Goal: Navigation & Orientation: Find specific page/section

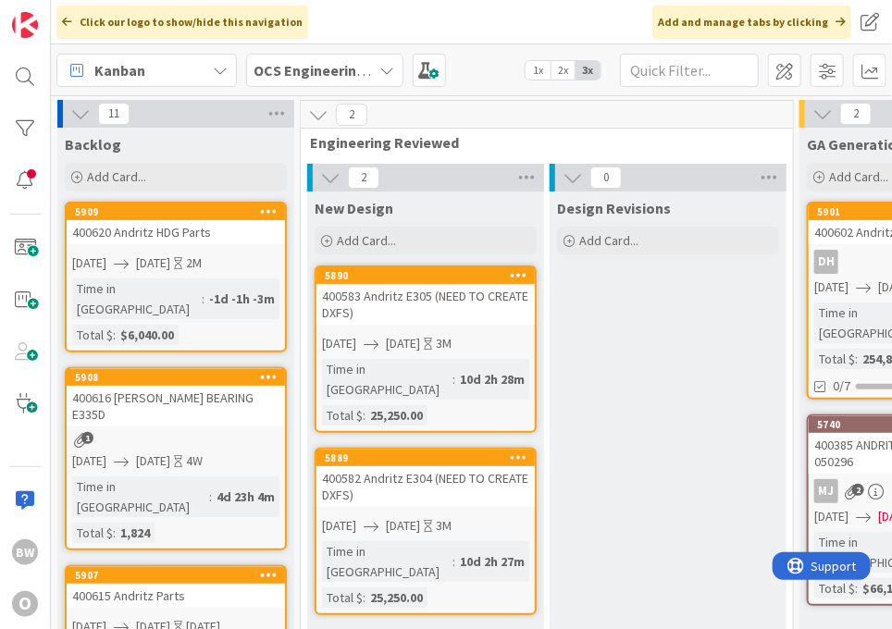
scroll to position [0, 800]
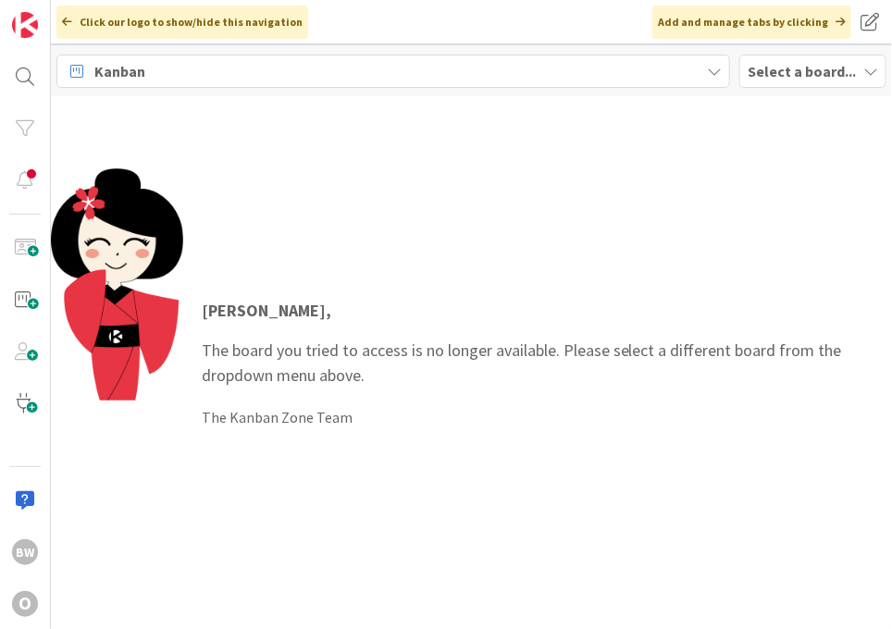
click at [764, 70] on b "Select a board..." at bounding box center [802, 71] width 108 height 19
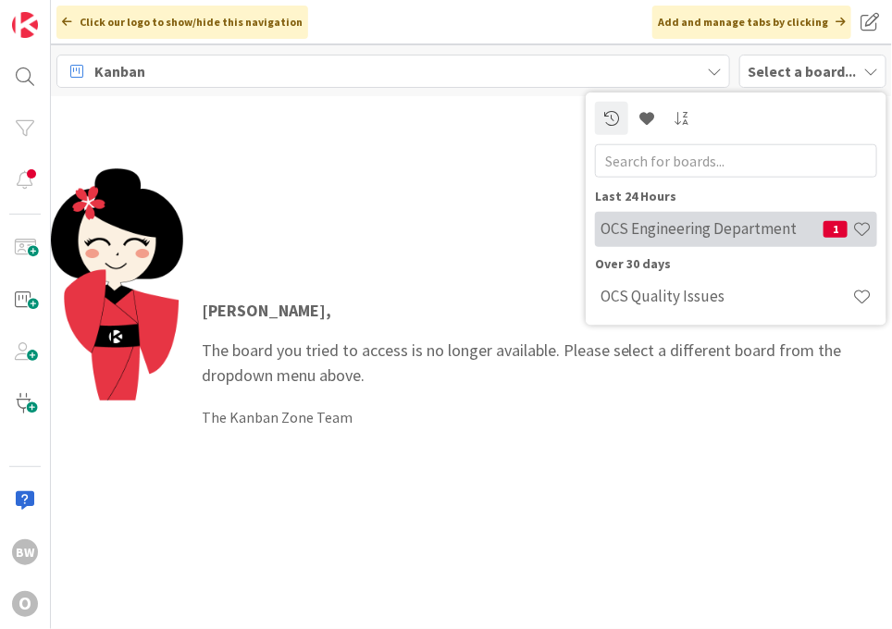
click at [698, 225] on h4 "OCS Engineering Department" at bounding box center [712, 228] width 223 height 19
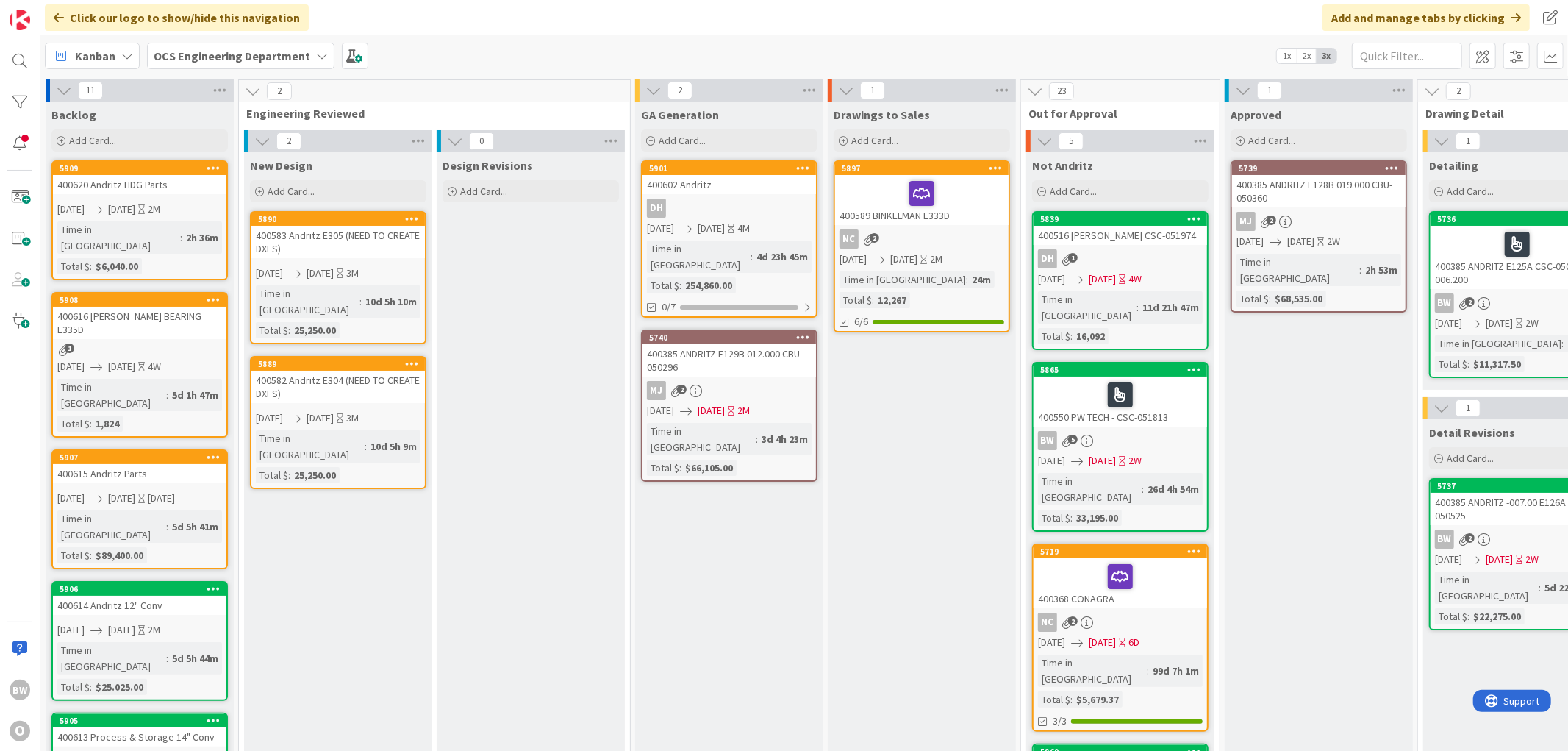
drag, startPoint x: 863, startPoint y: 736, endPoint x: 994, endPoint y: 741, distance: 131.1
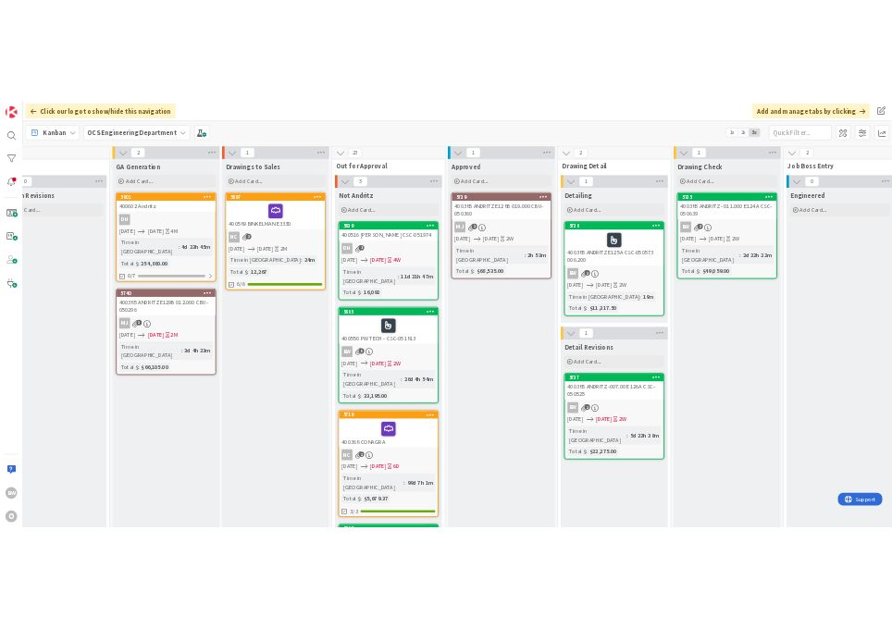
scroll to position [0, 563]
